Goal: Information Seeking & Learning: Find specific fact

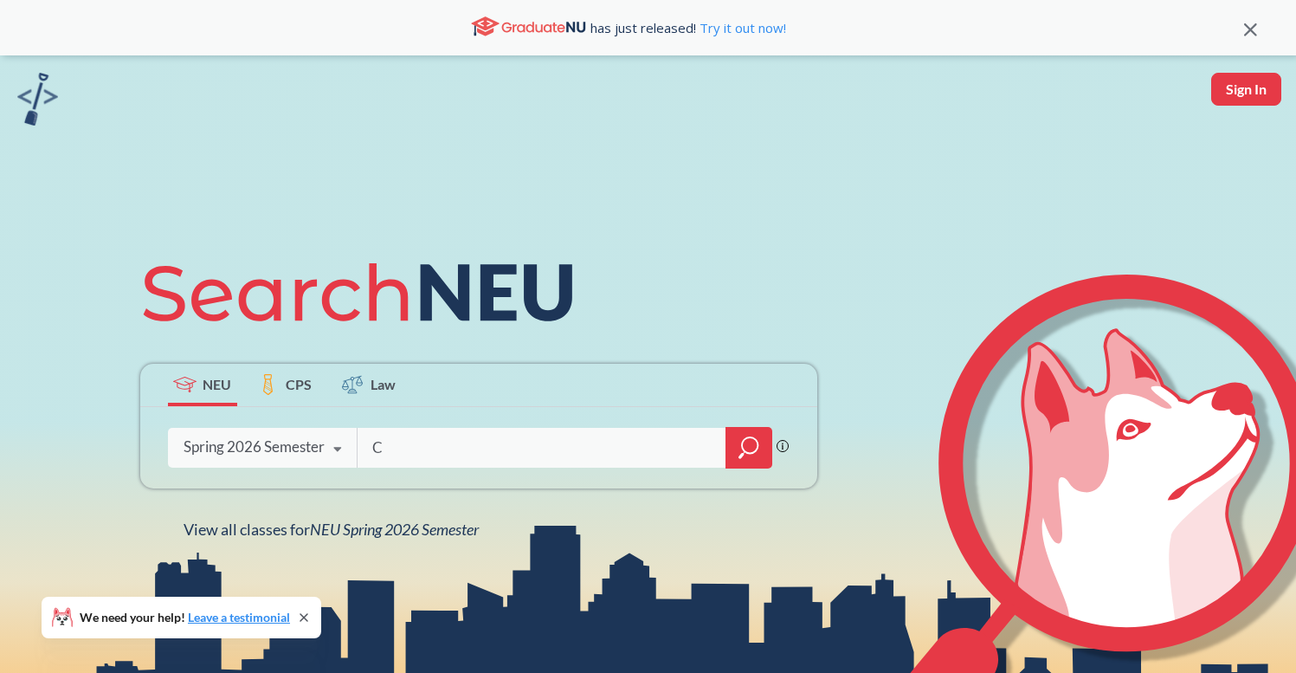
type input "CS"
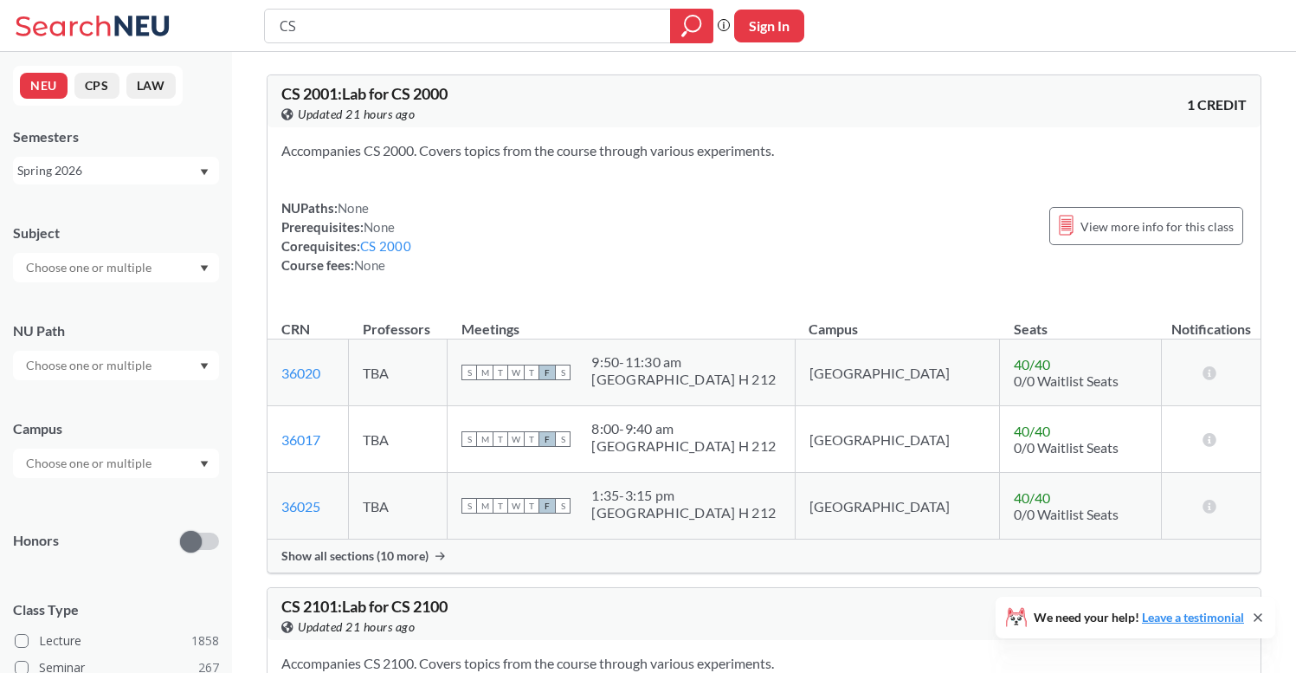
type input "C"
type input "Network"
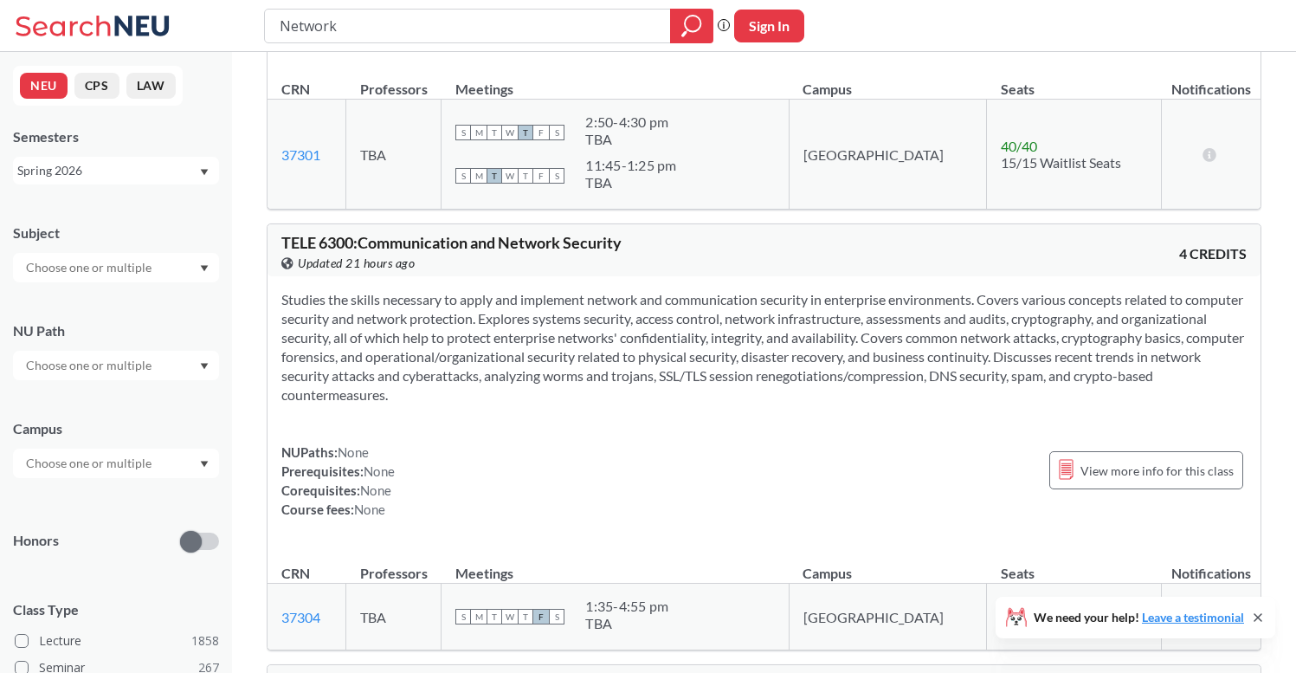
scroll to position [2692, 0]
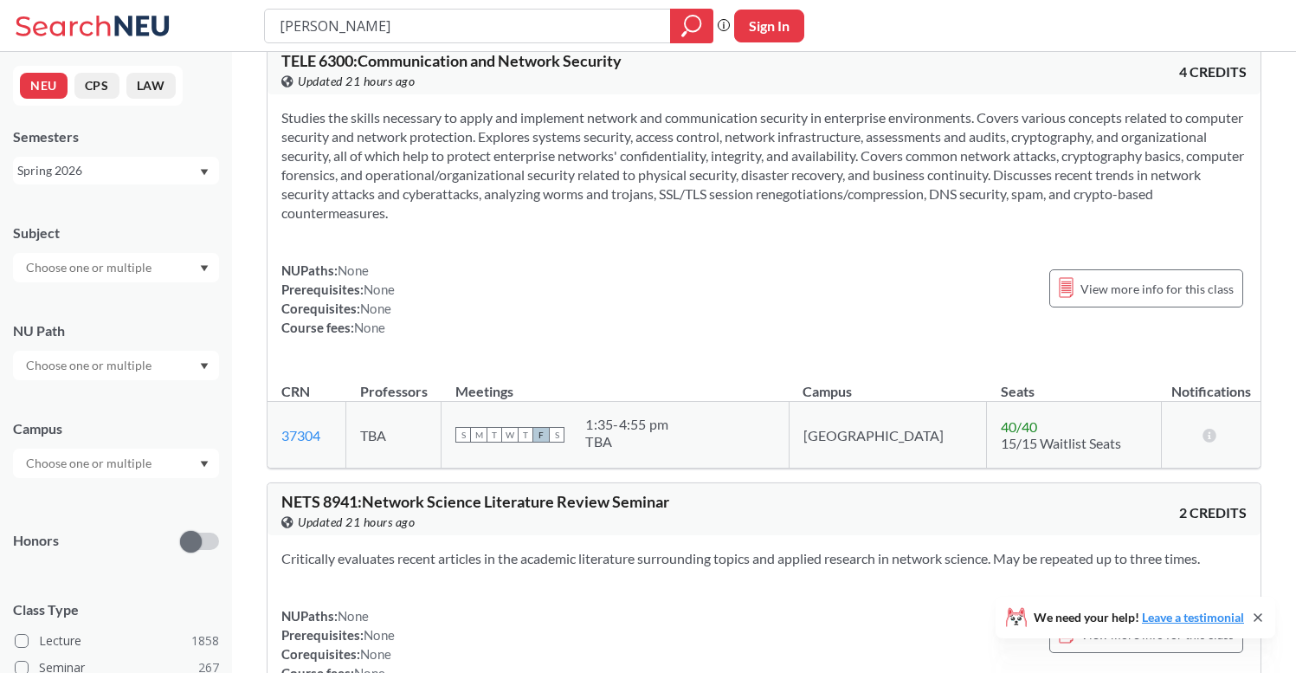
type input "[PERSON_NAME]"
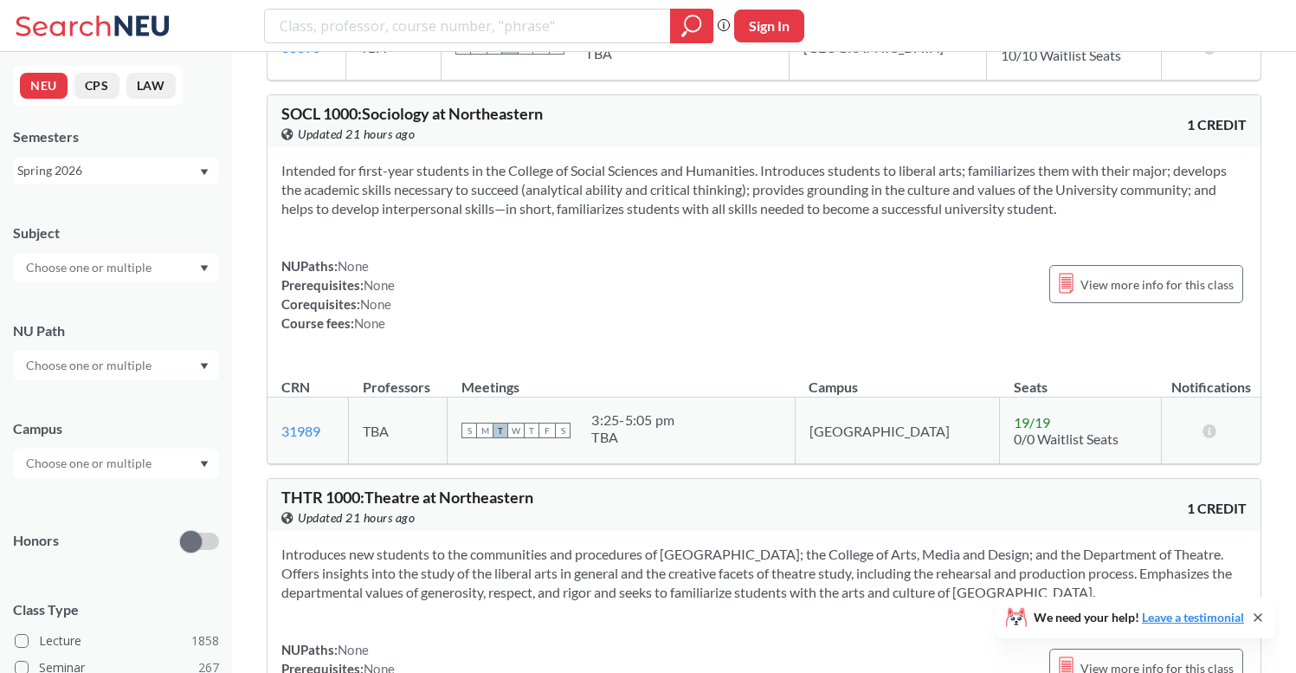
scroll to position [2746, 0]
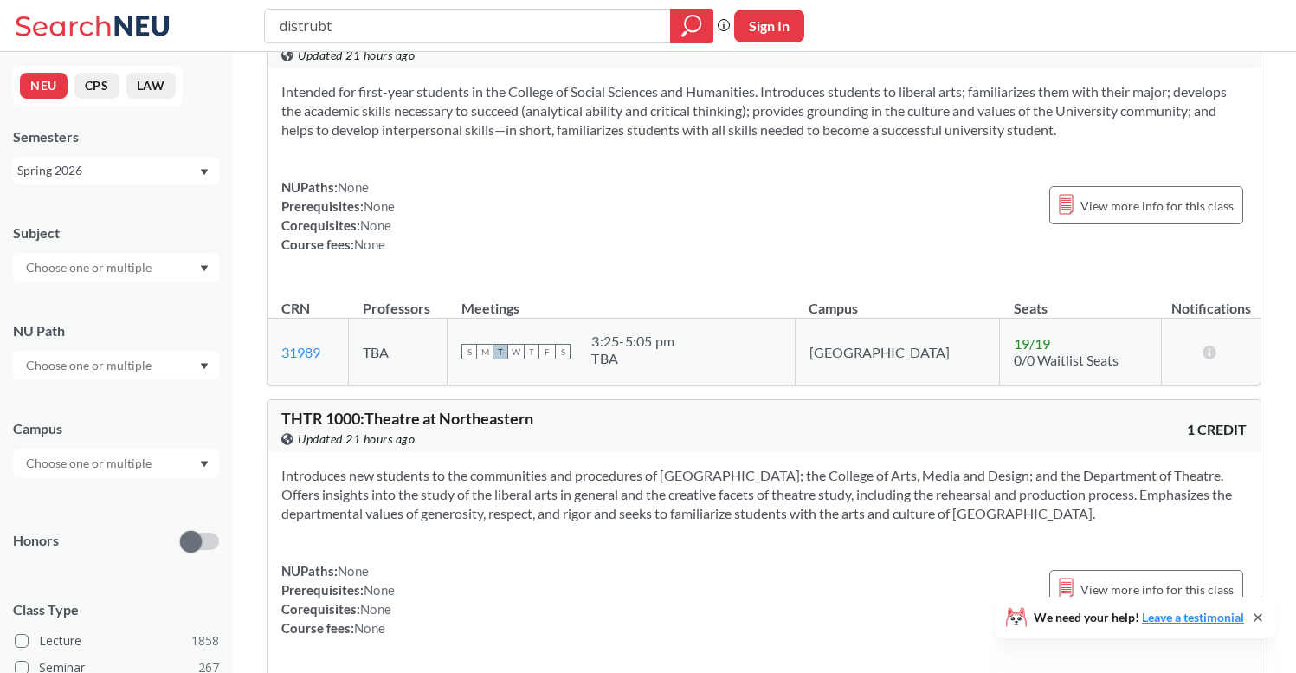
type input "distrubti"
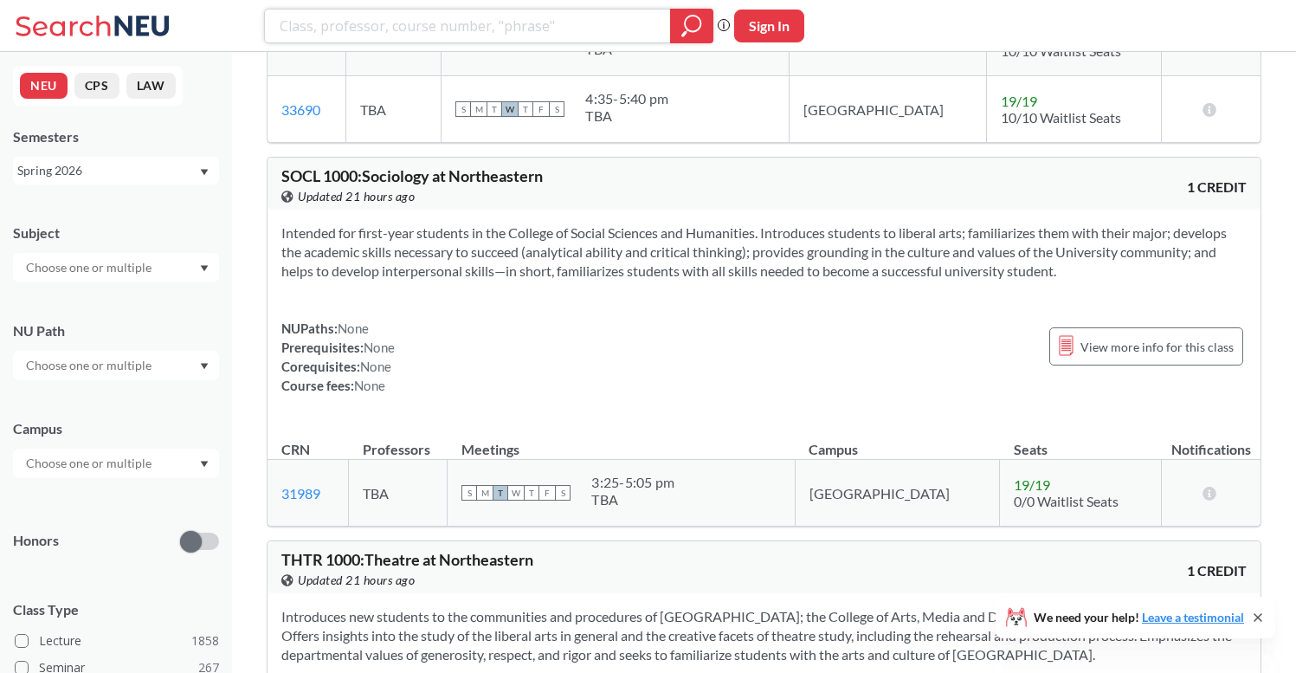
scroll to position [2603, 0]
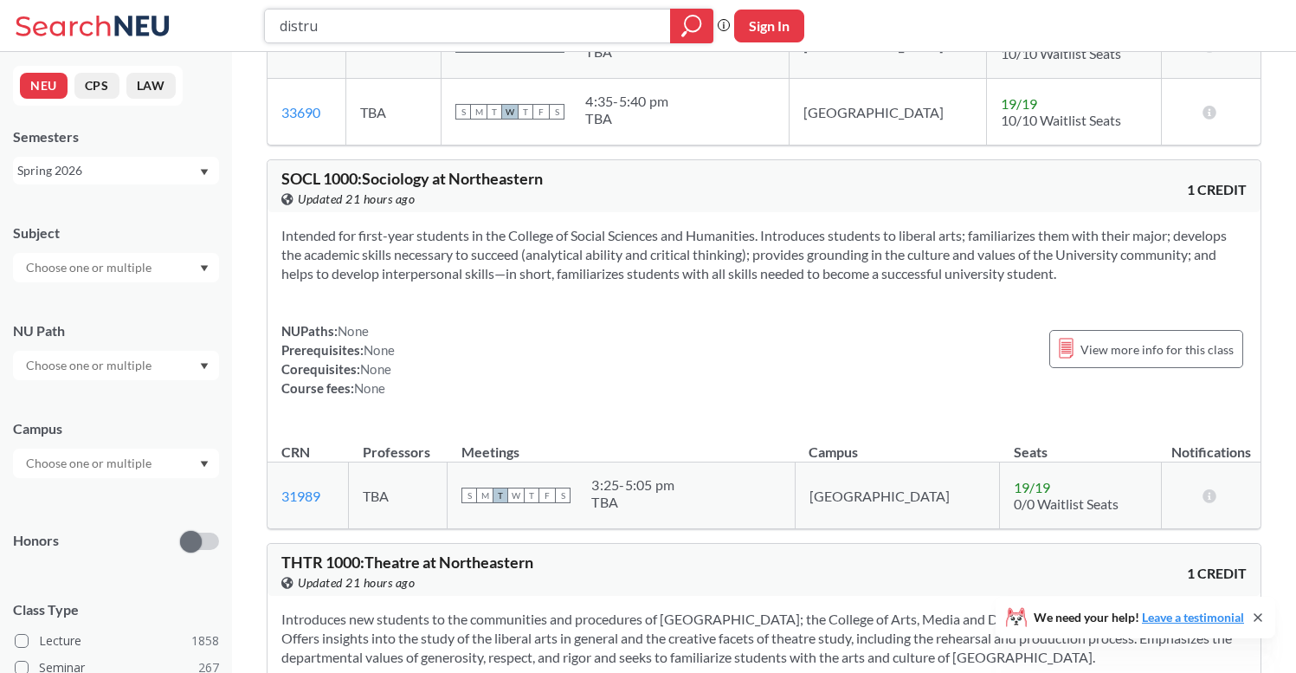
type input "distrub"
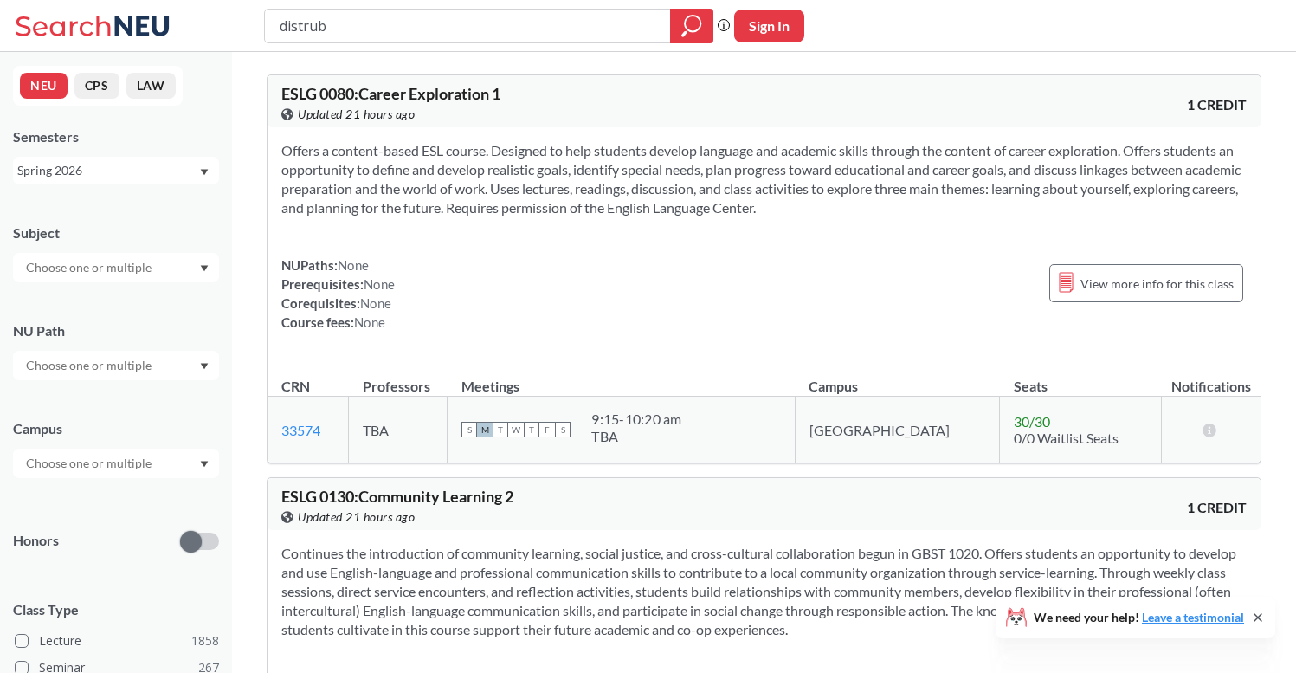
type input "distru"
type input "systems"
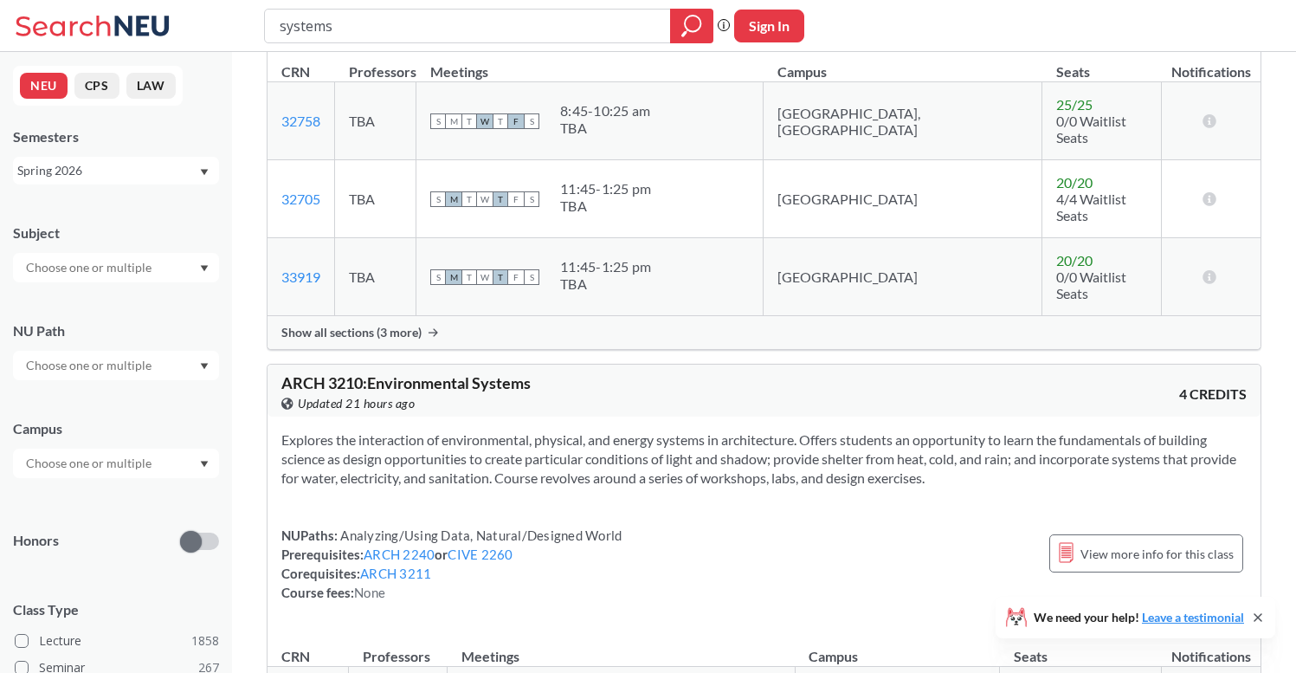
scroll to position [5521, 0]
